Goal: Download file/media

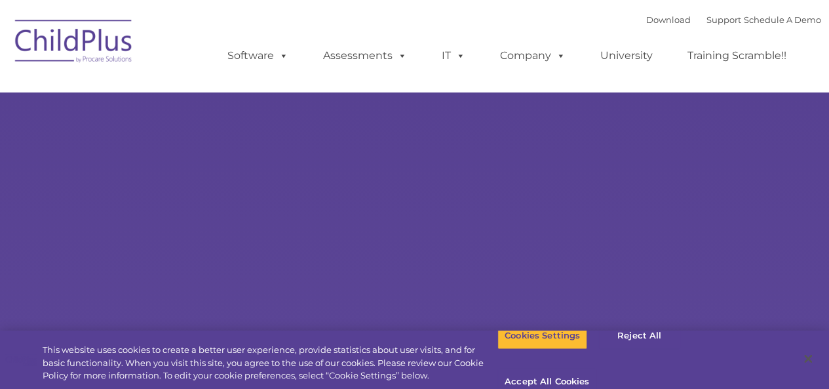
select select "MEDIUM"
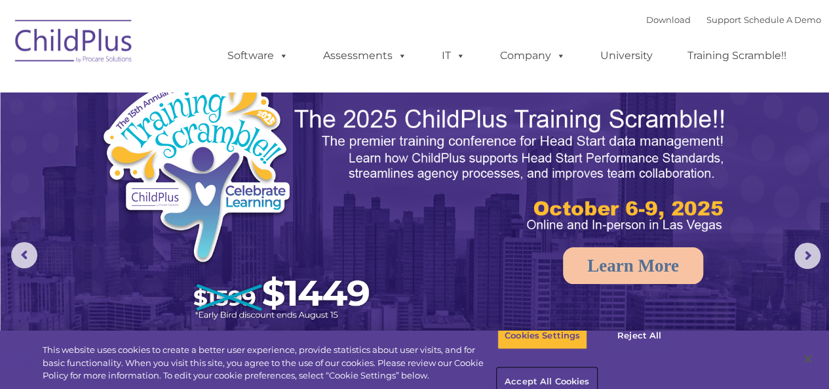
click at [597, 369] on button "Accept All Cookies" at bounding box center [547, 383] width 99 height 28
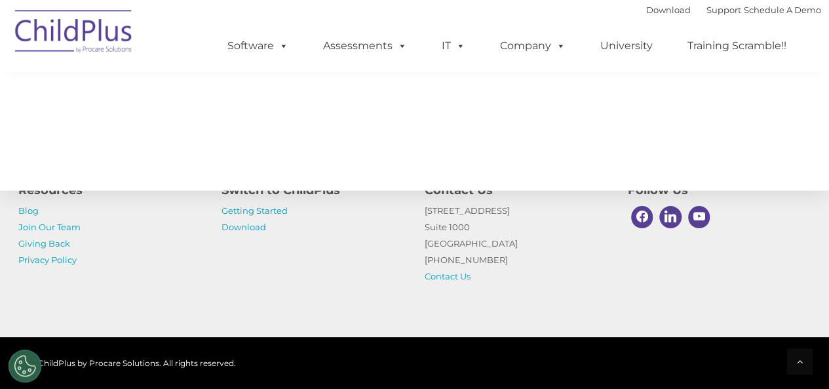
scroll to position [1561, 0]
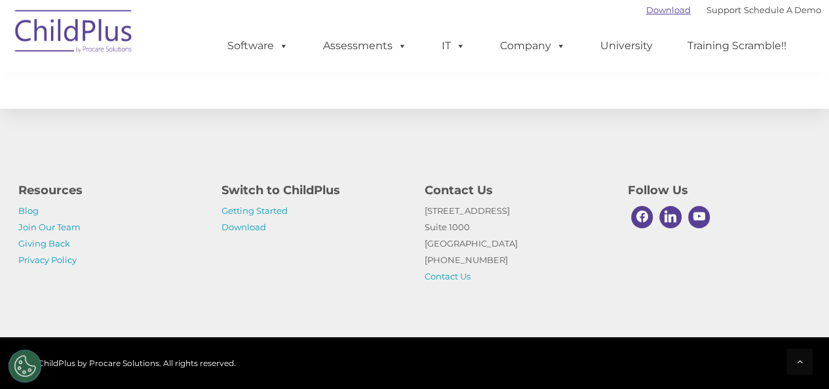
click at [651, 6] on link "Download" at bounding box center [669, 10] width 45 height 10
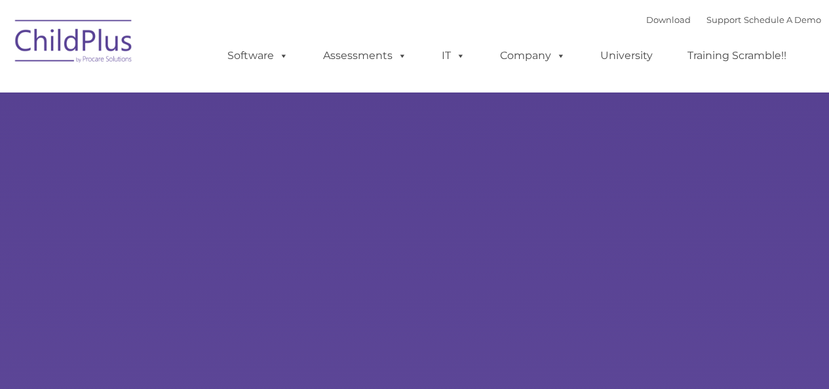
type input ""
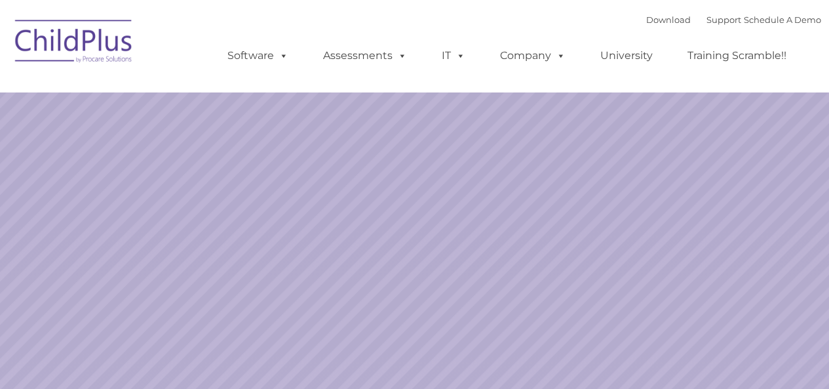
select select "MEDIUM"
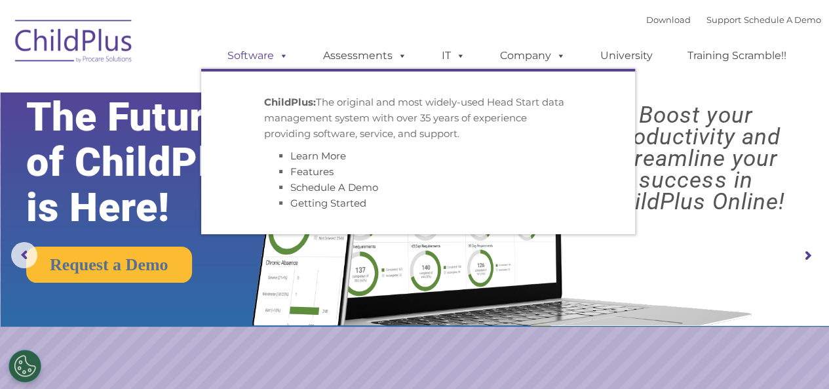
click at [282, 57] on span at bounding box center [281, 55] width 14 height 12
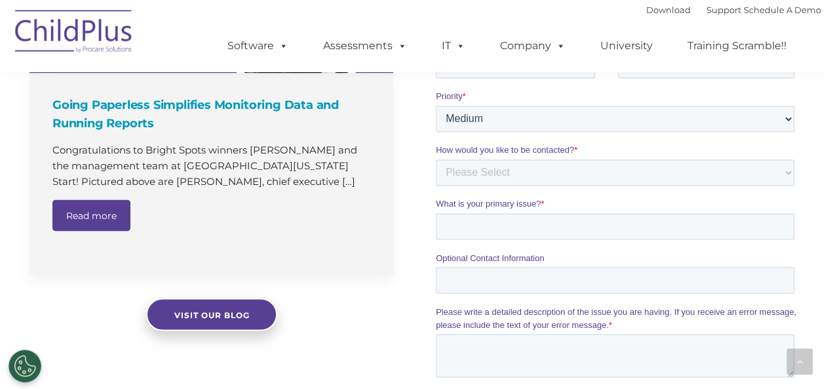
scroll to position [1035, 0]
